Goal: Task Accomplishment & Management: Manage account settings

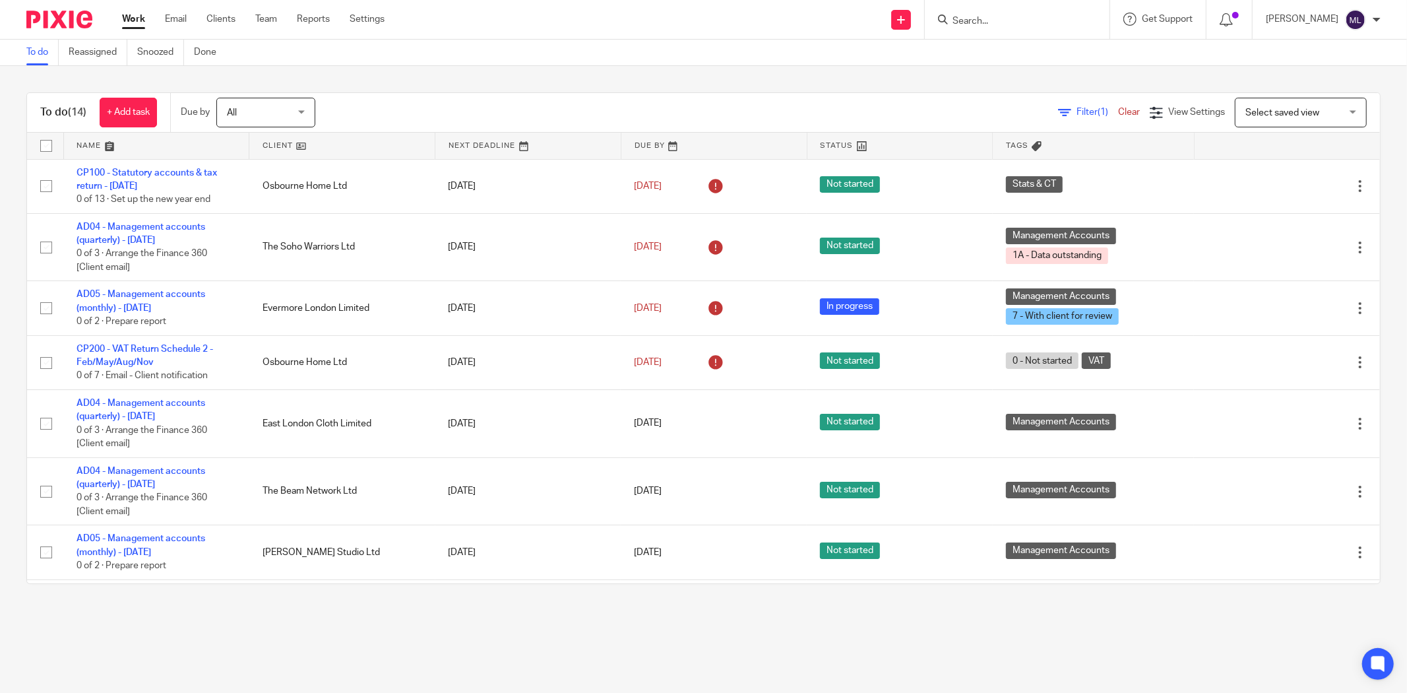
scroll to position [410, 0]
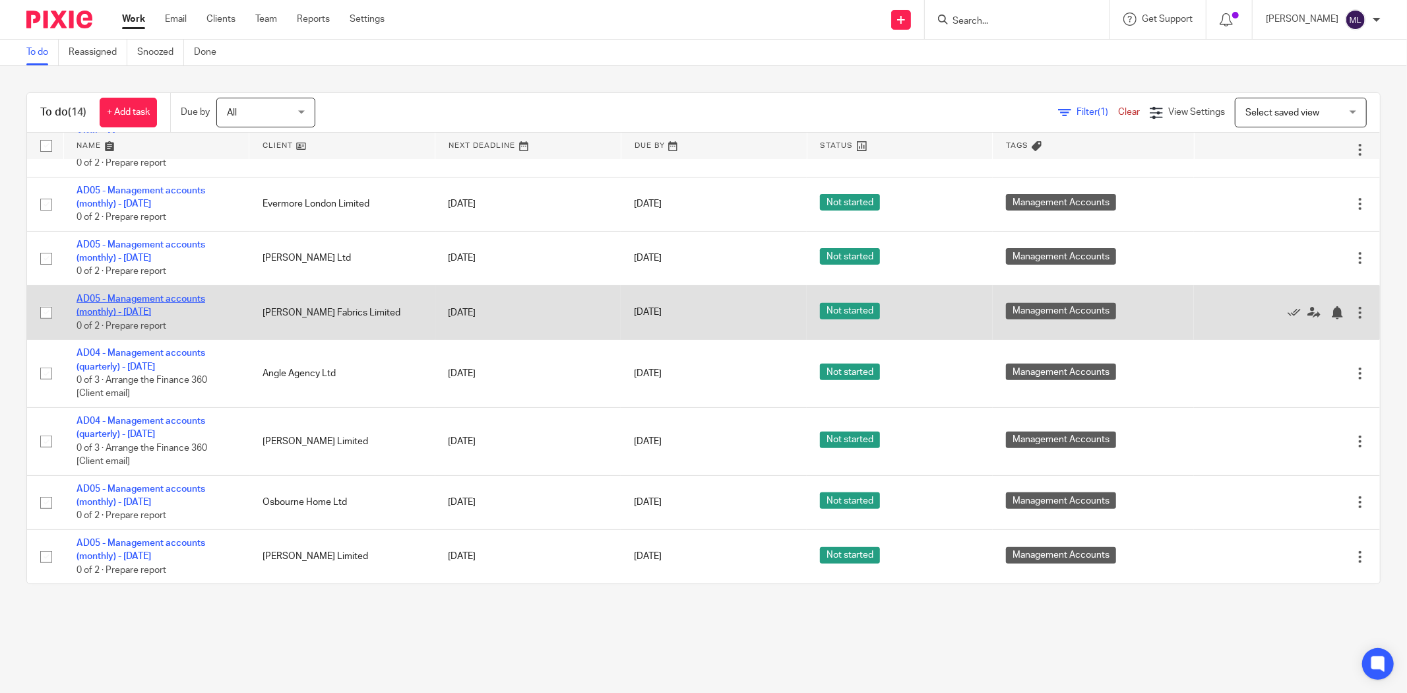
click at [175, 309] on link "AD05 - Management accounts (monthly) - [DATE]" at bounding box center [141, 305] width 129 height 22
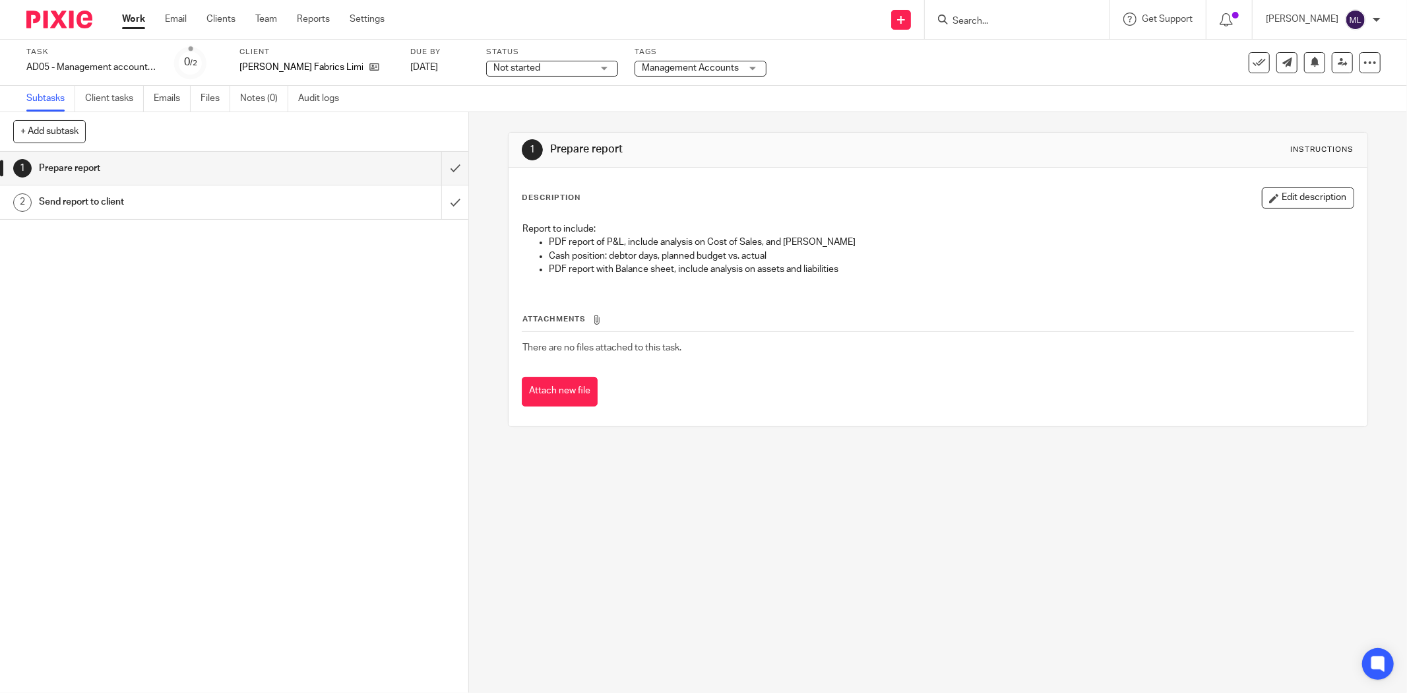
click at [569, 65] on span "Not started" at bounding box center [542, 68] width 99 height 14
click at [528, 110] on li "In progress" at bounding box center [537, 116] width 131 height 27
click at [648, 81] on div "Task AD05 - Management accounts (monthly) - August 31, 2025 Save AD05 - Managem…" at bounding box center [703, 63] width 1407 height 46
click at [654, 73] on span "Management Accounts" at bounding box center [691, 68] width 99 height 14
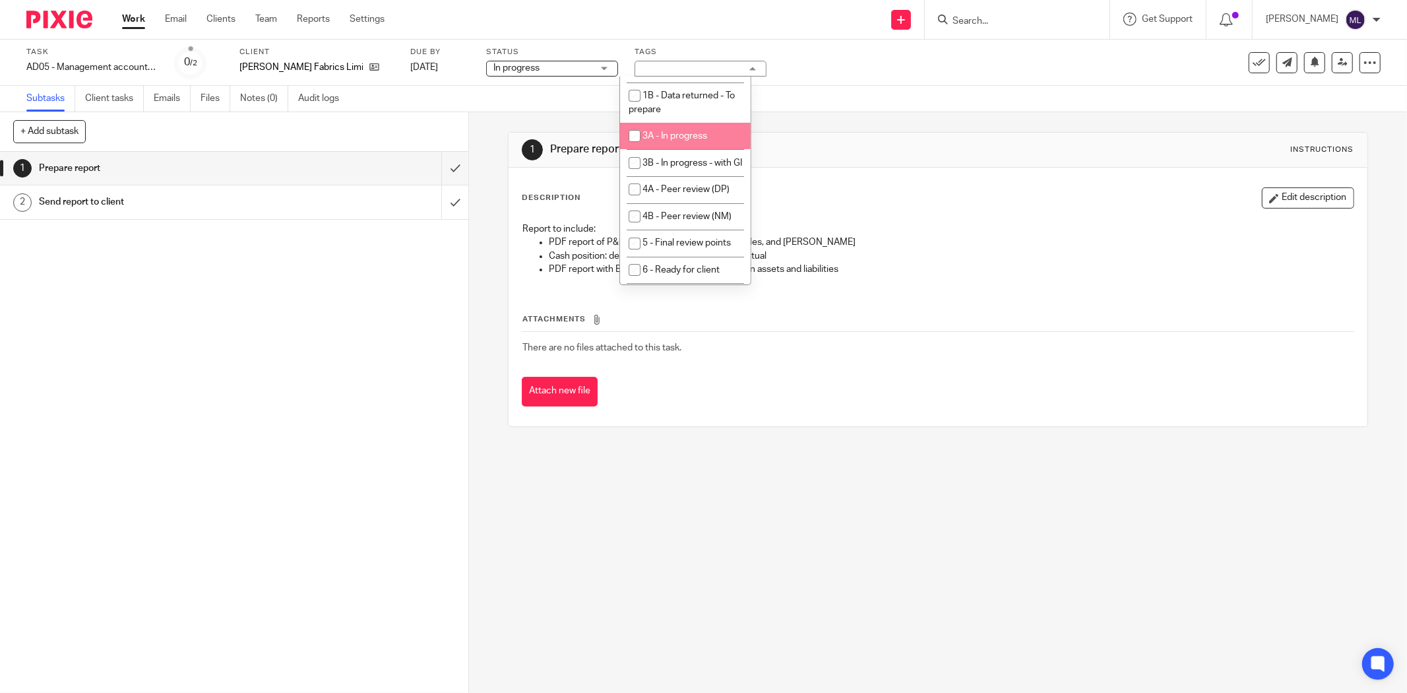
scroll to position [73, 0]
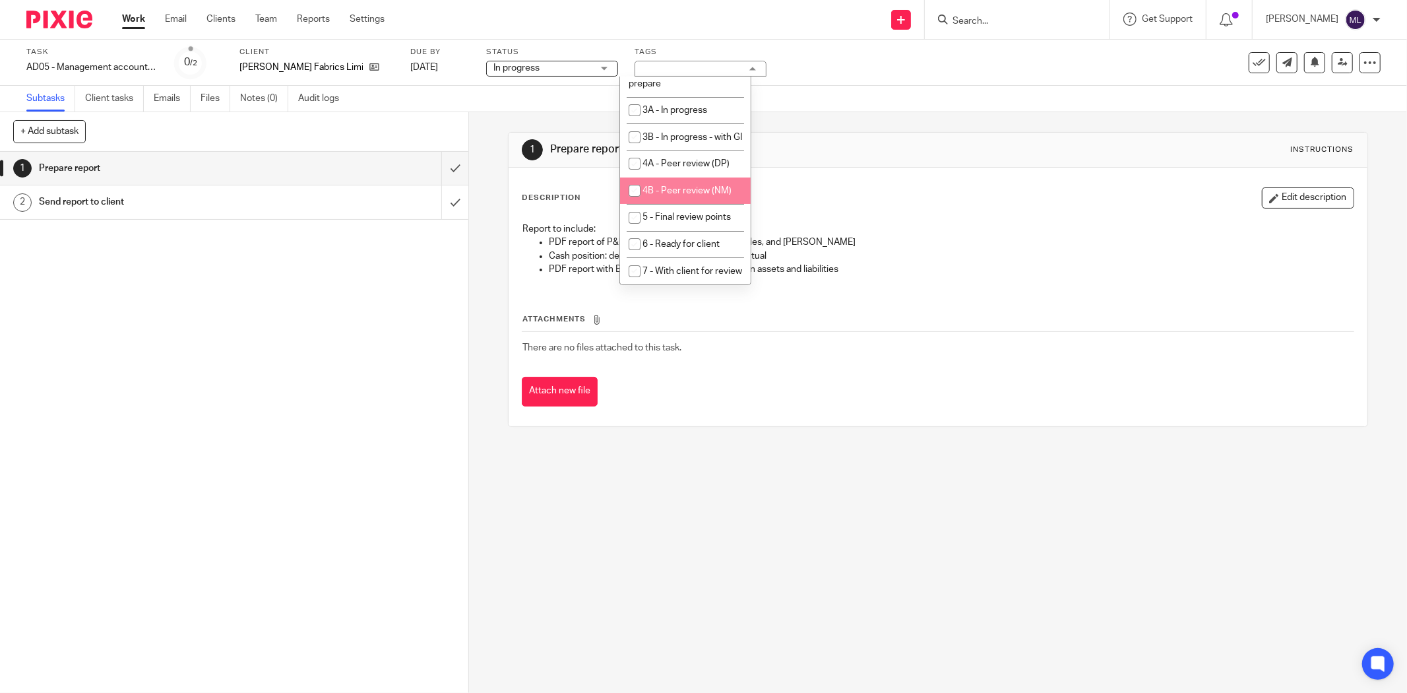
click at [694, 204] on li "4B - Peer review (NM)" at bounding box center [685, 190] width 131 height 27
checkbox input "true"
click at [884, 129] on div "1 Prepare report Instructions Description Edit description Report to include: P…" at bounding box center [938, 279] width 860 height 334
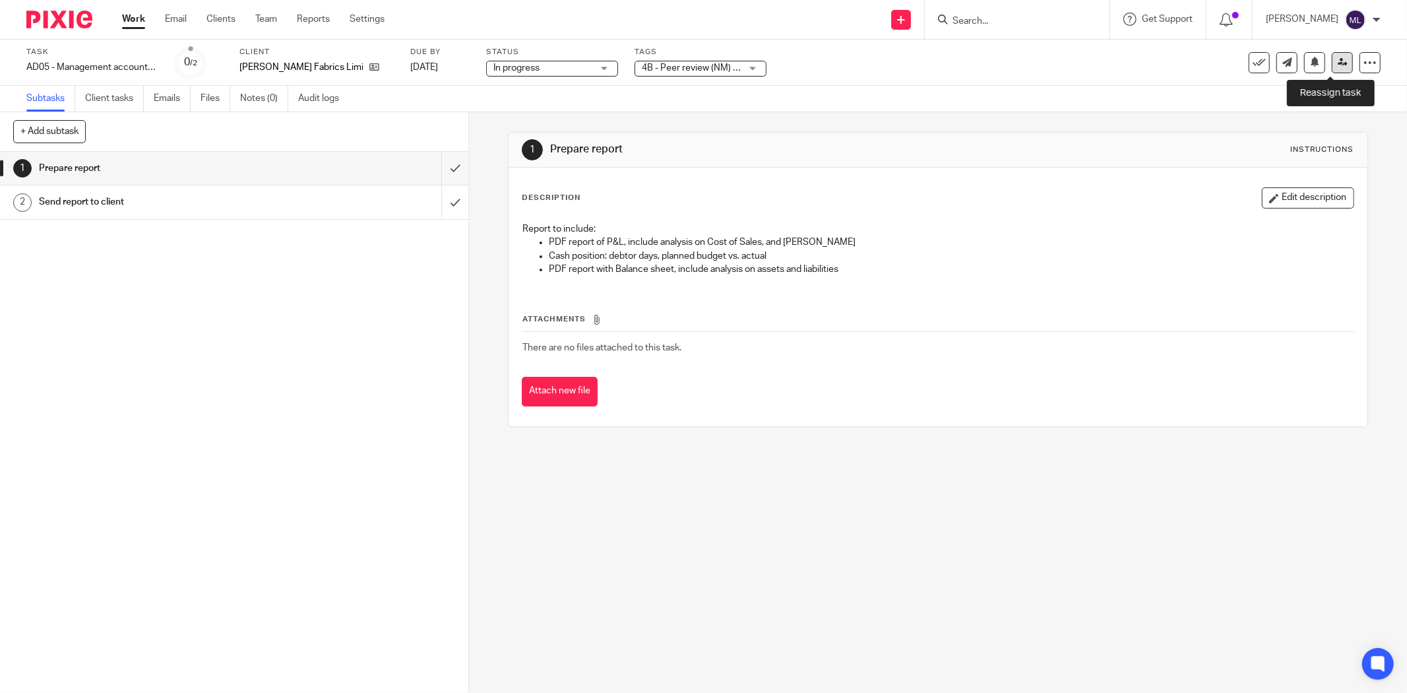
click at [1338, 63] on icon at bounding box center [1343, 62] width 10 height 10
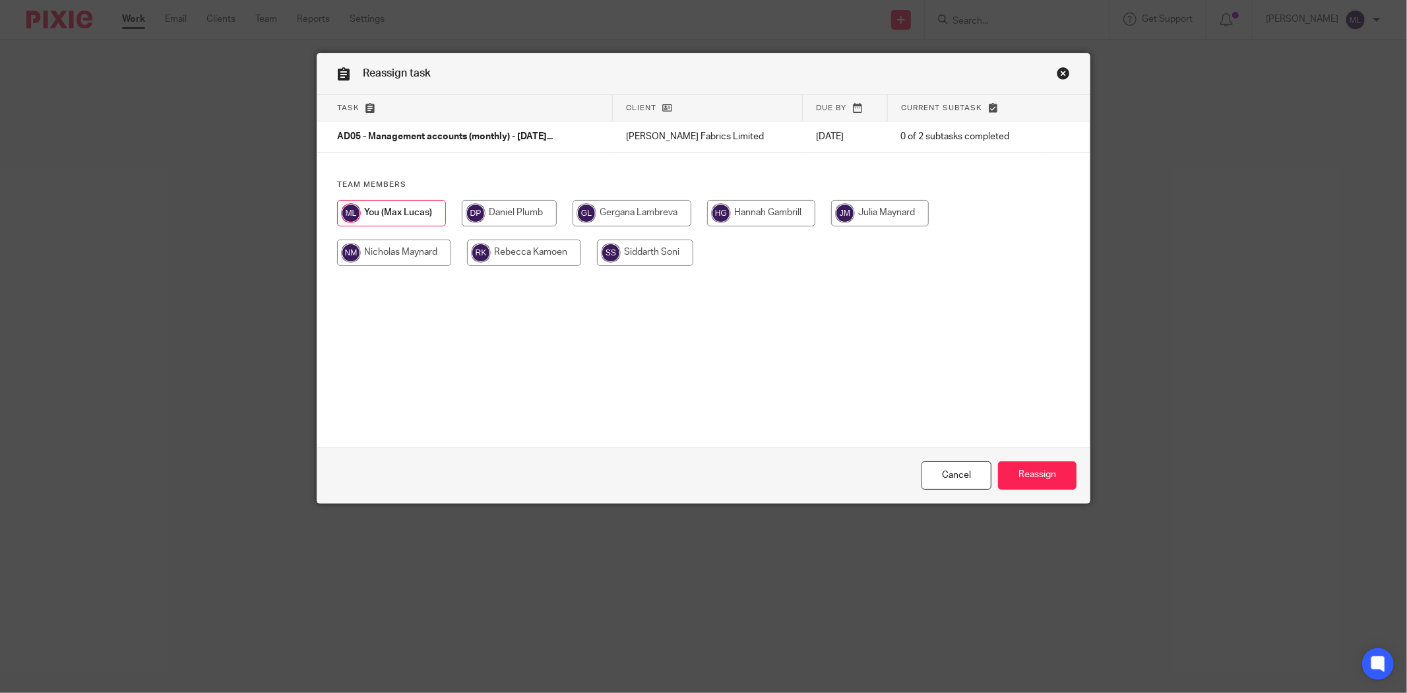
click at [412, 256] on input "radio" at bounding box center [394, 252] width 114 height 26
radio input "true"
click at [1045, 480] on input "Reassign" at bounding box center [1037, 475] width 78 height 28
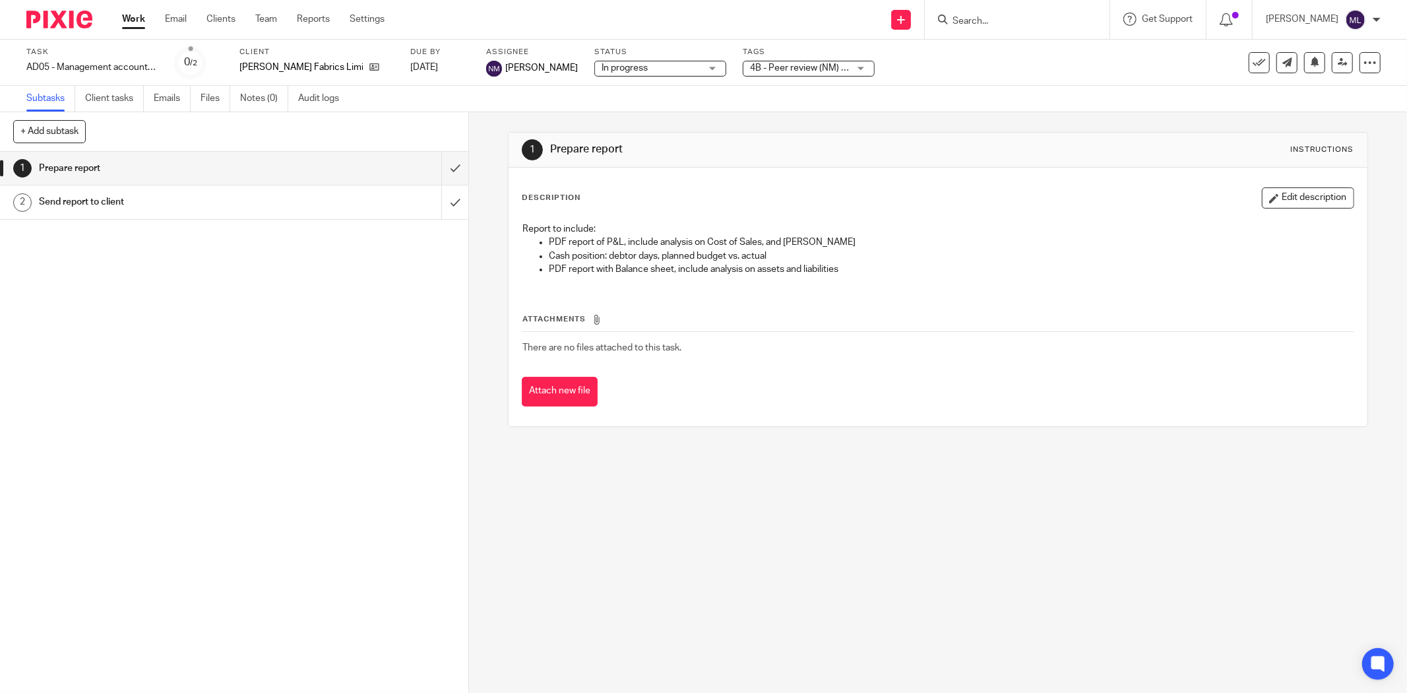
click at [134, 26] on link "Work" at bounding box center [133, 19] width 23 height 13
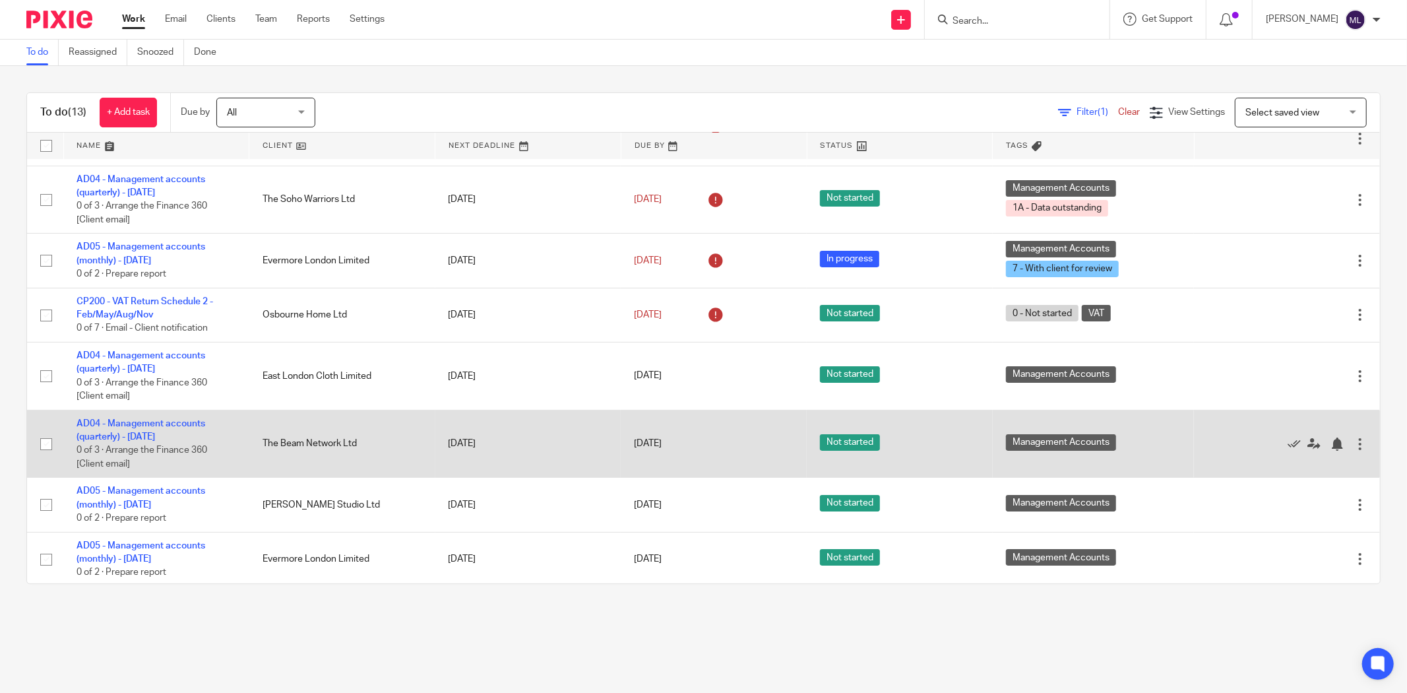
scroll to position [73, 0]
